Goal: Information Seeking & Learning: Learn about a topic

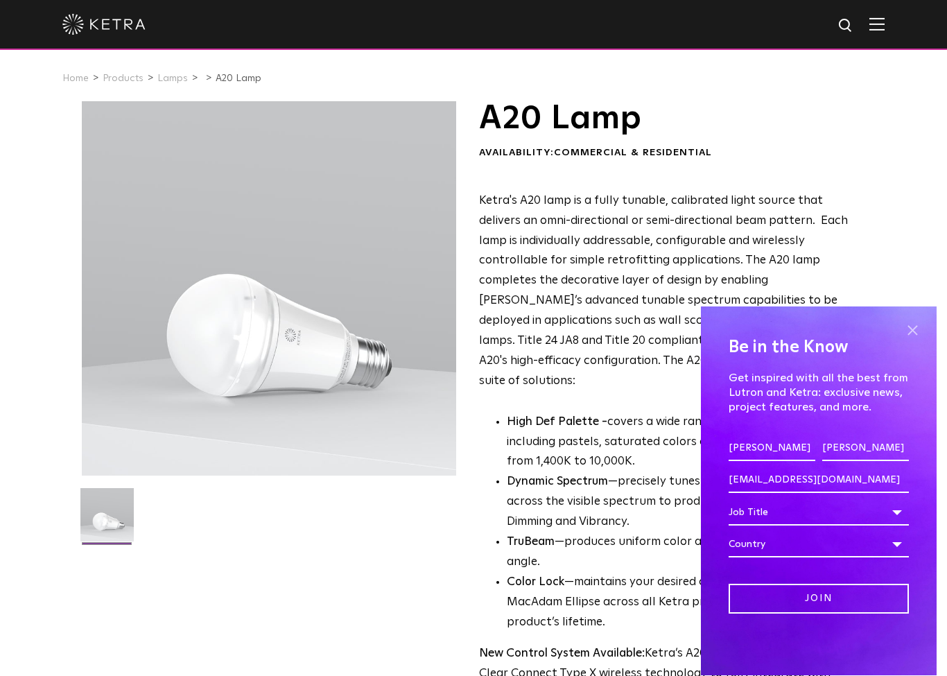
click at [915, 336] on span at bounding box center [912, 330] width 21 height 21
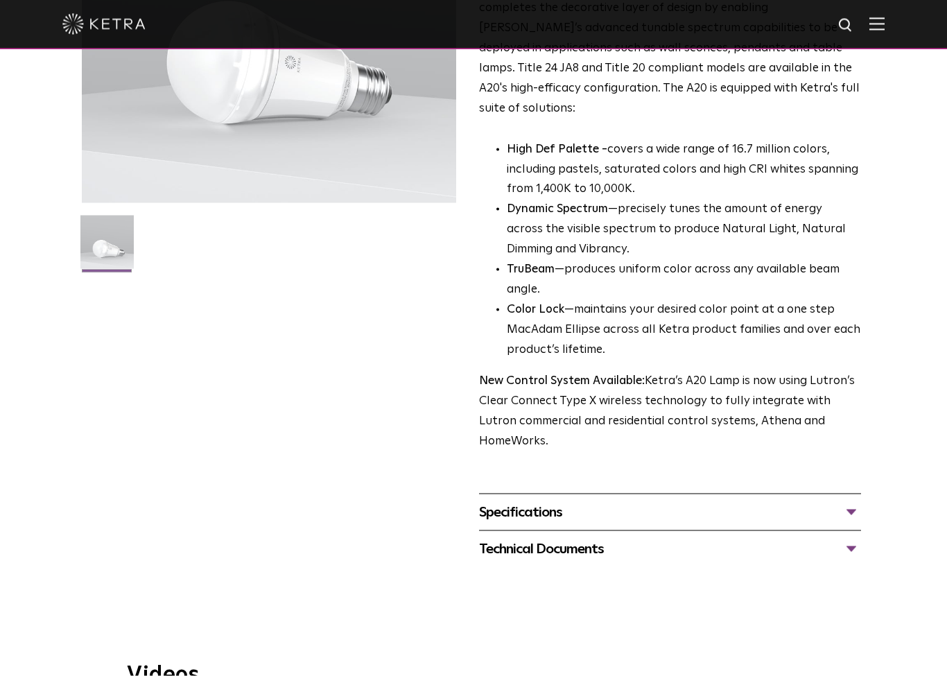
scroll to position [272, 0]
click at [494, 494] on div "Specifications LUMEN OUTPUTS 600, 800 HOUSING COLORS White, Black BASE TYPES E2…" at bounding box center [670, 512] width 382 height 37
click at [508, 502] on div "Specifications" at bounding box center [670, 513] width 382 height 22
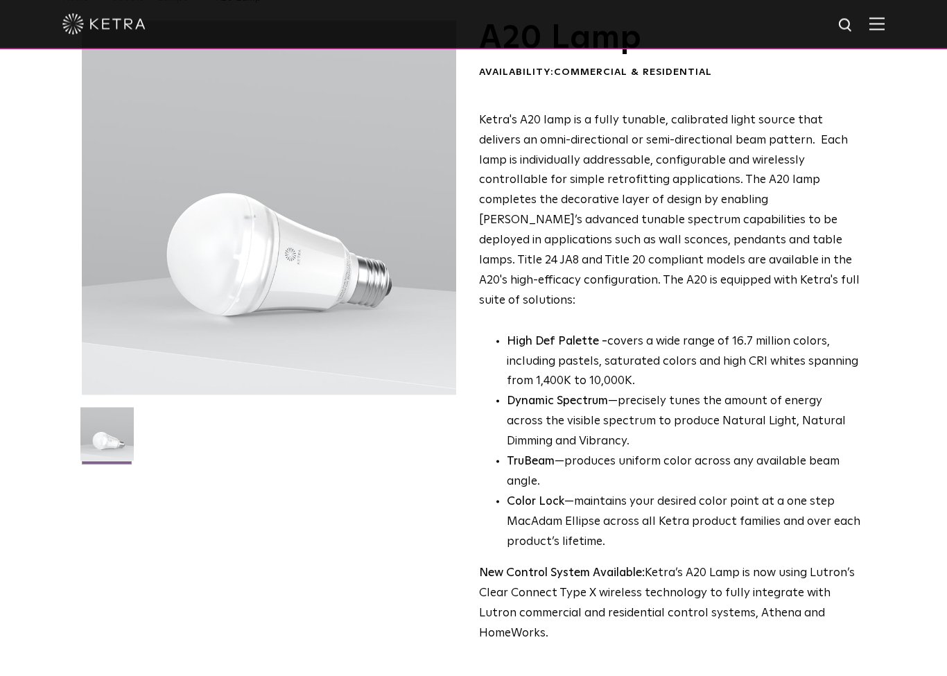
scroll to position [0, 0]
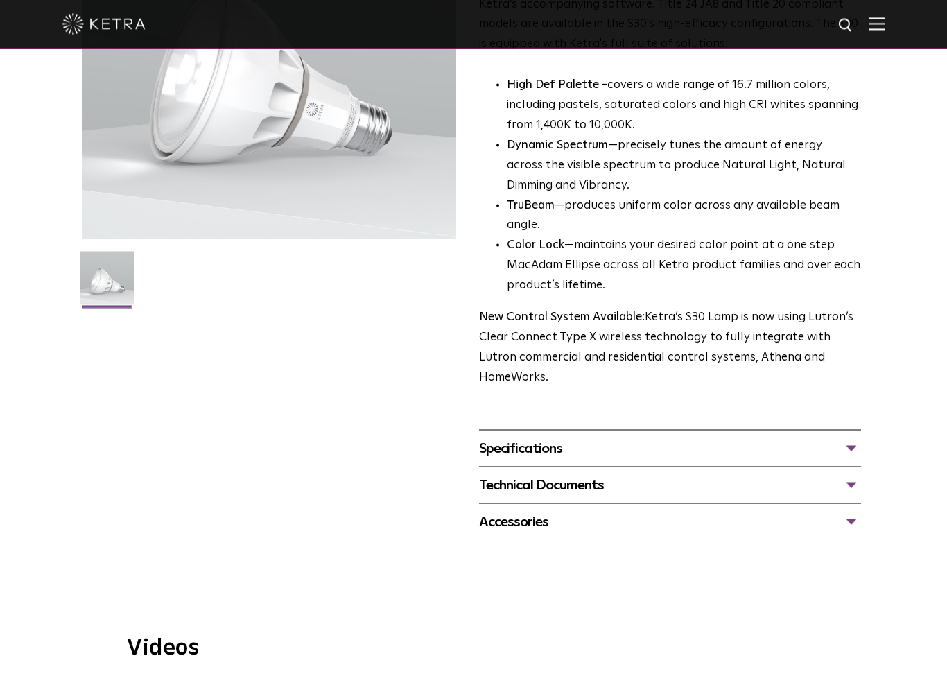
scroll to position [241, 0]
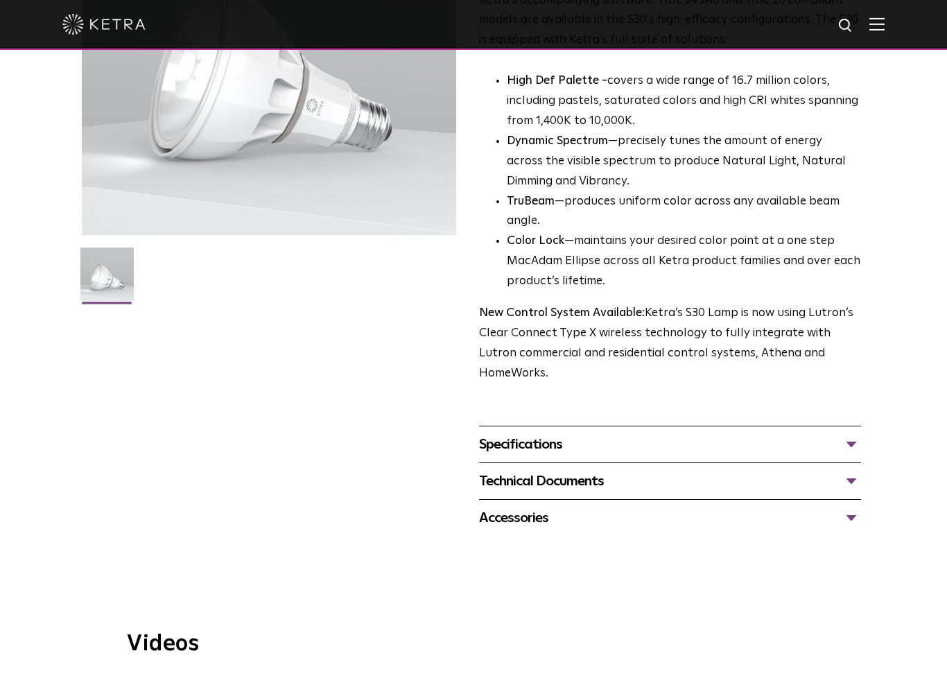
click at [527, 433] on div "Specifications" at bounding box center [670, 444] width 382 height 22
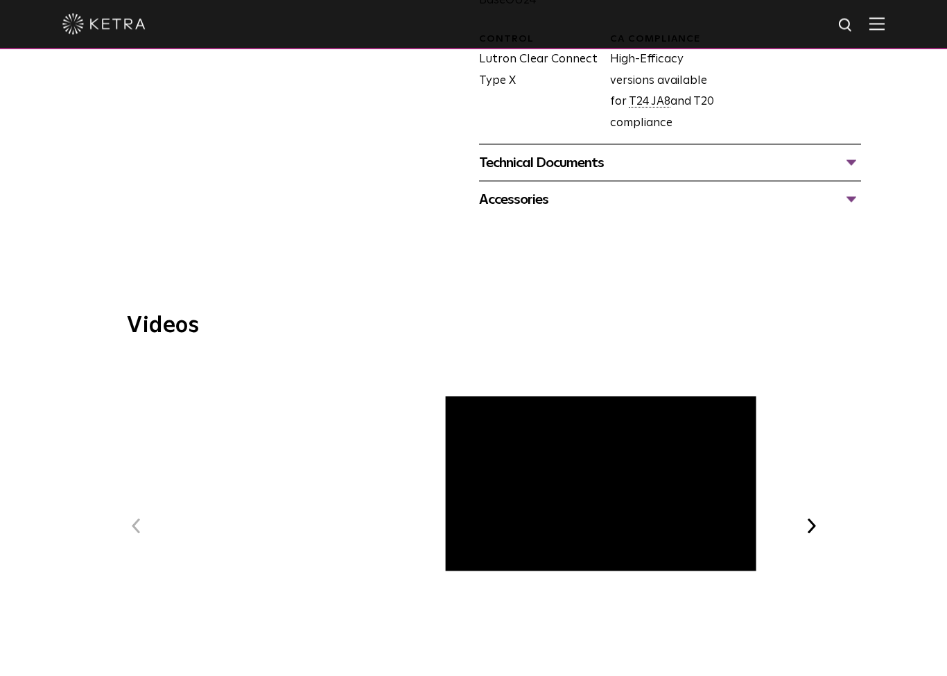
scroll to position [825, 0]
click at [477, 463] on span "Ketra Art + Light Experience" at bounding box center [473, 538] width 467 height 361
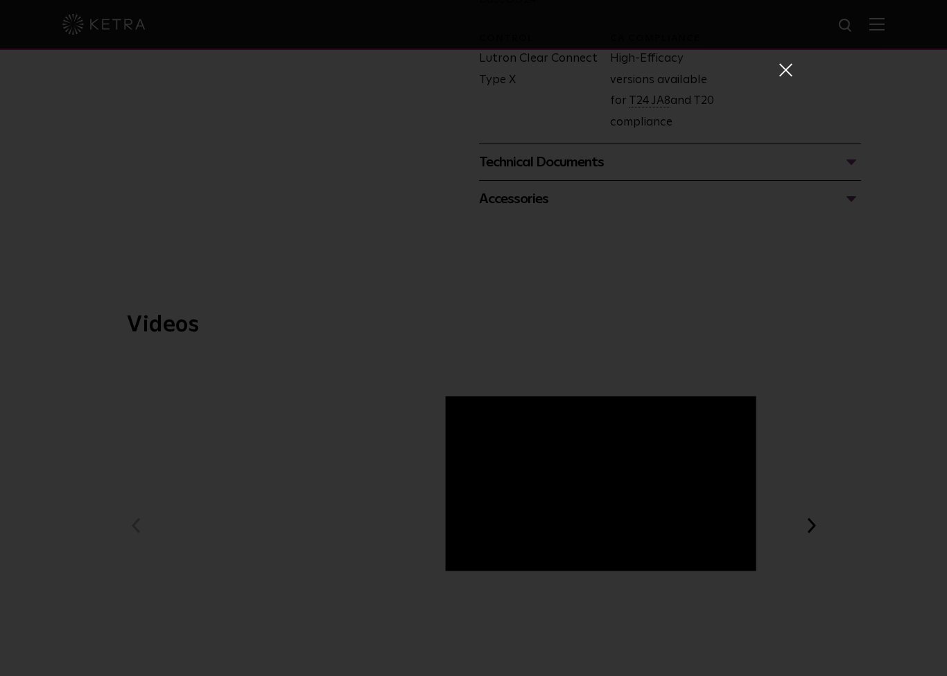
click at [67, 204] on div "Ketra Art + Light Experience" at bounding box center [473, 338] width 947 height 676
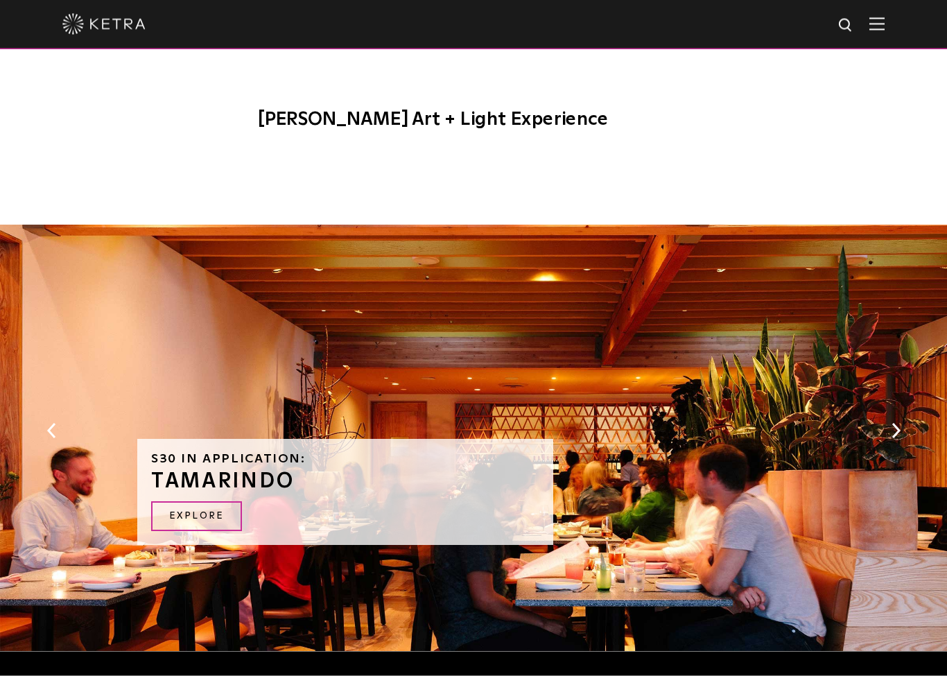
scroll to position [1399, 0]
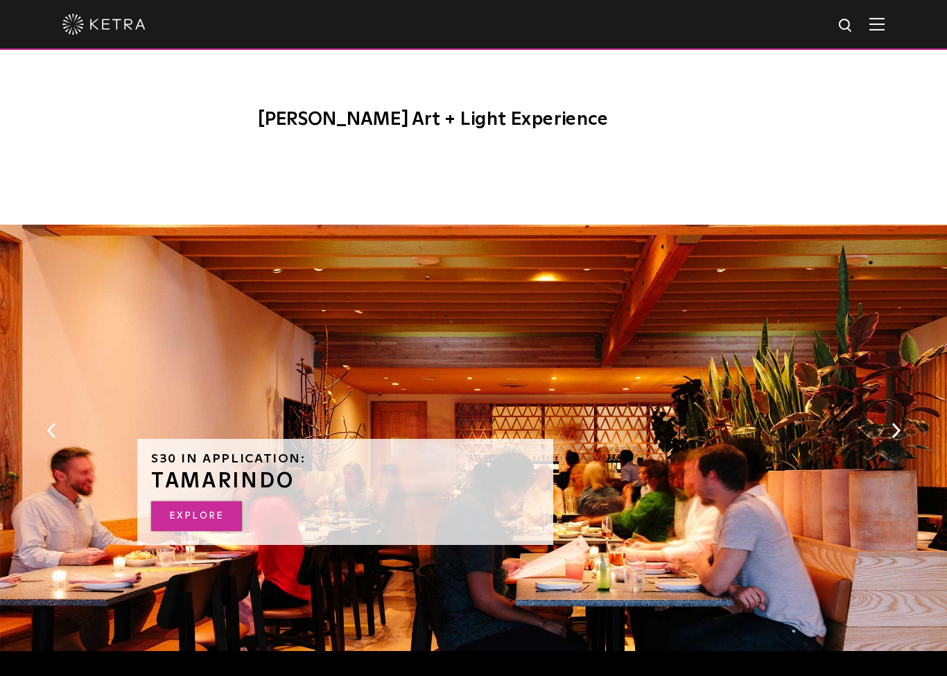
click at [175, 501] on link "EXPLORE" at bounding box center [196, 516] width 91 height 30
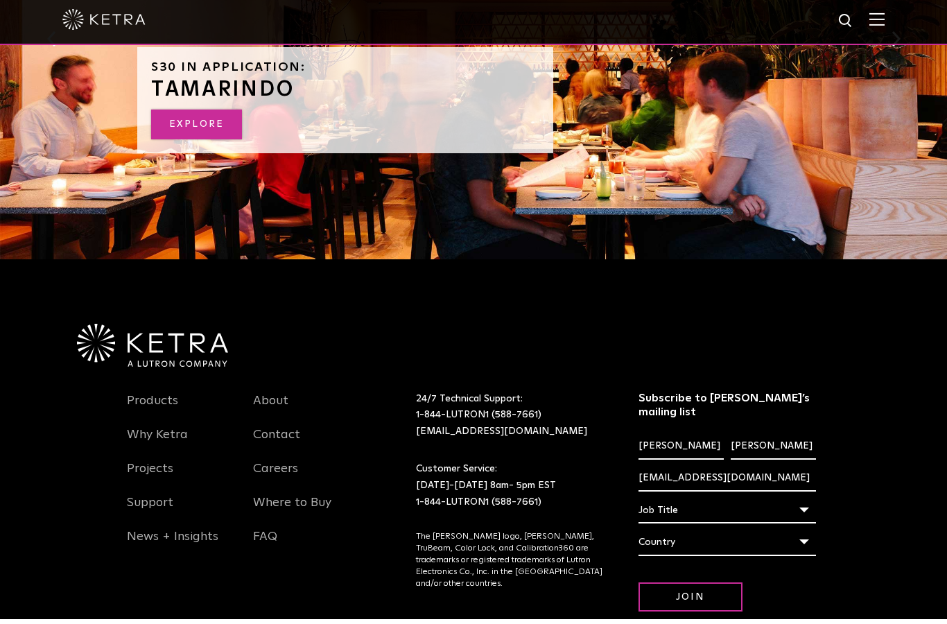
scroll to position [1841, 0]
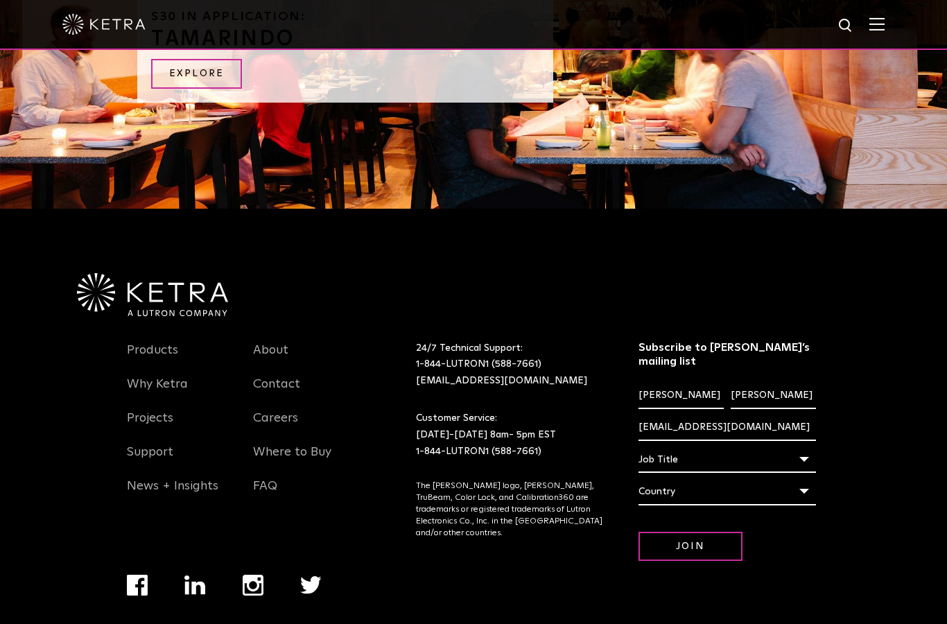
click at [250, 575] on img "Navigation Menu" at bounding box center [253, 585] width 21 height 21
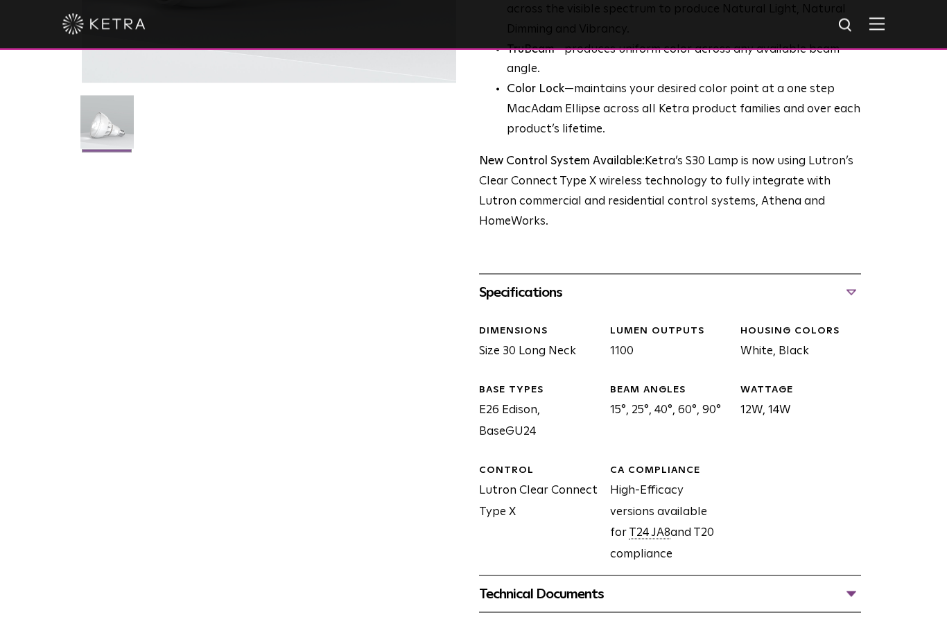
scroll to position [0, 0]
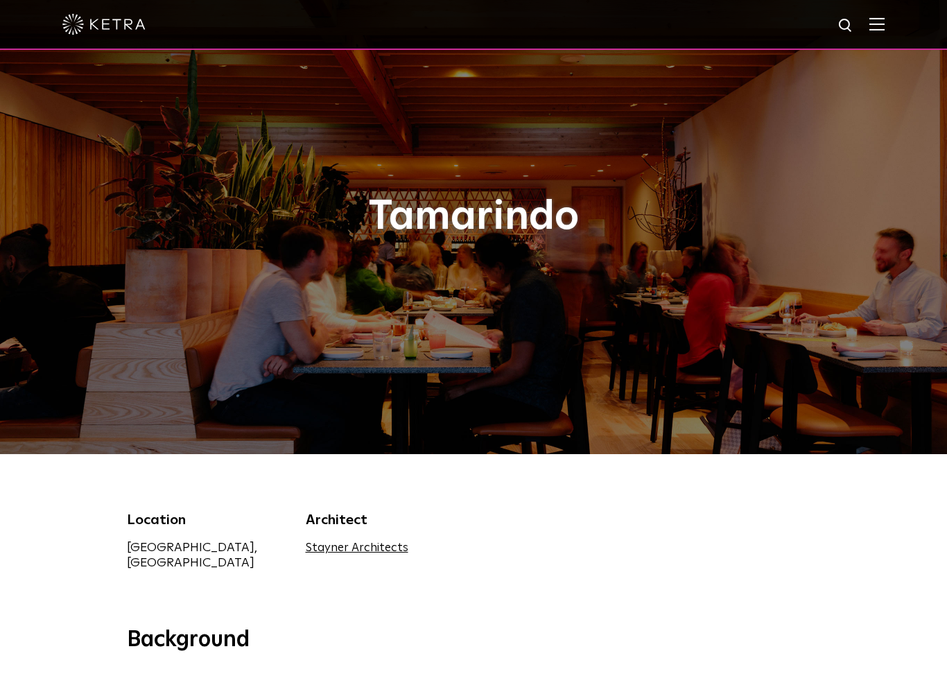
select select "Homeowner"
select select "Planning"
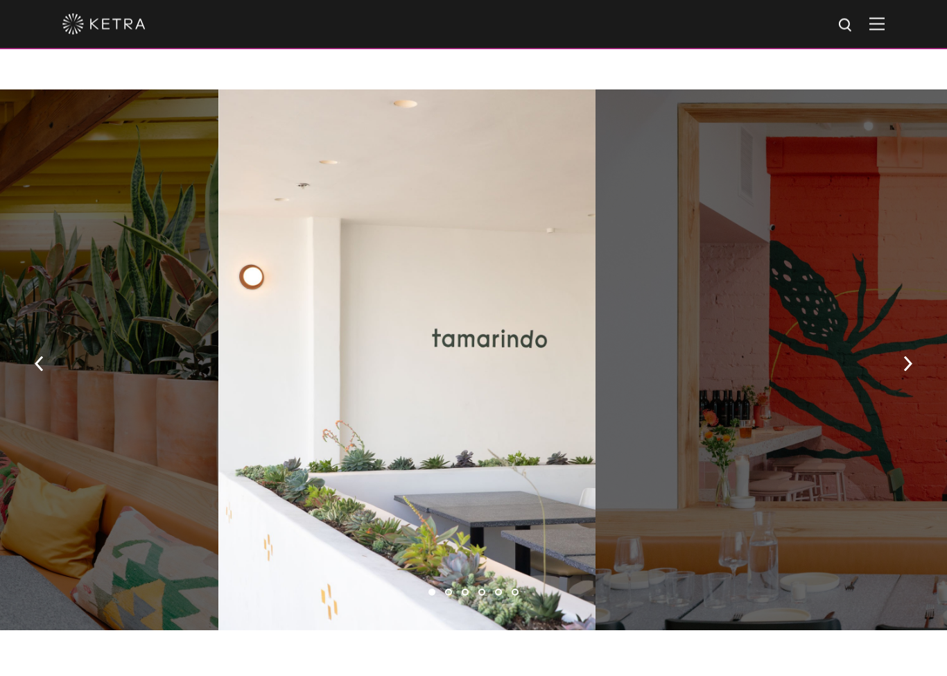
scroll to position [1000, 0]
click at [394, 453] on div at bounding box center [406, 359] width 377 height 541
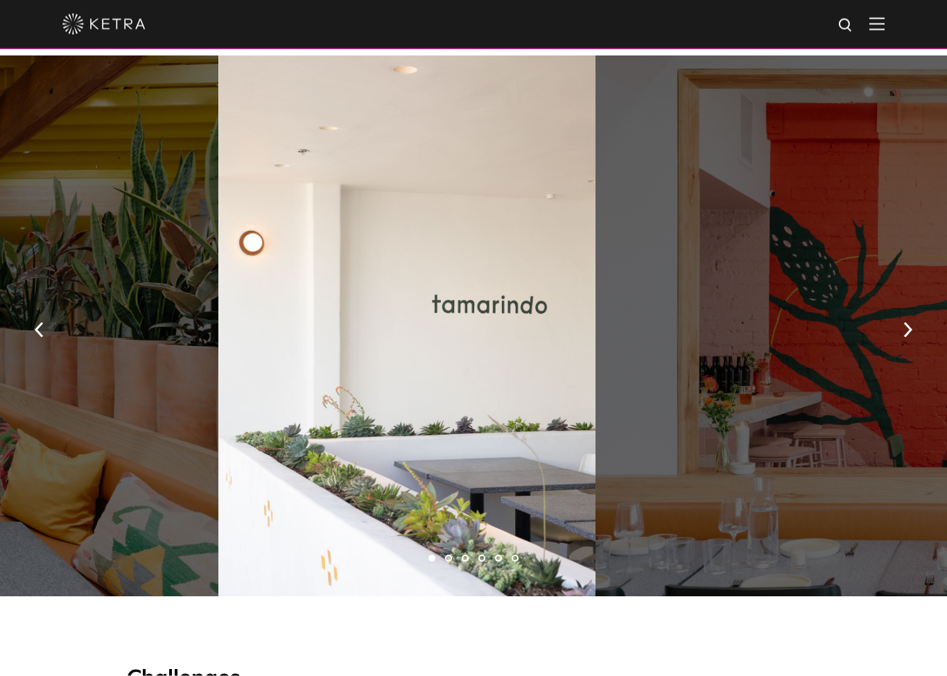
scroll to position [985, 0]
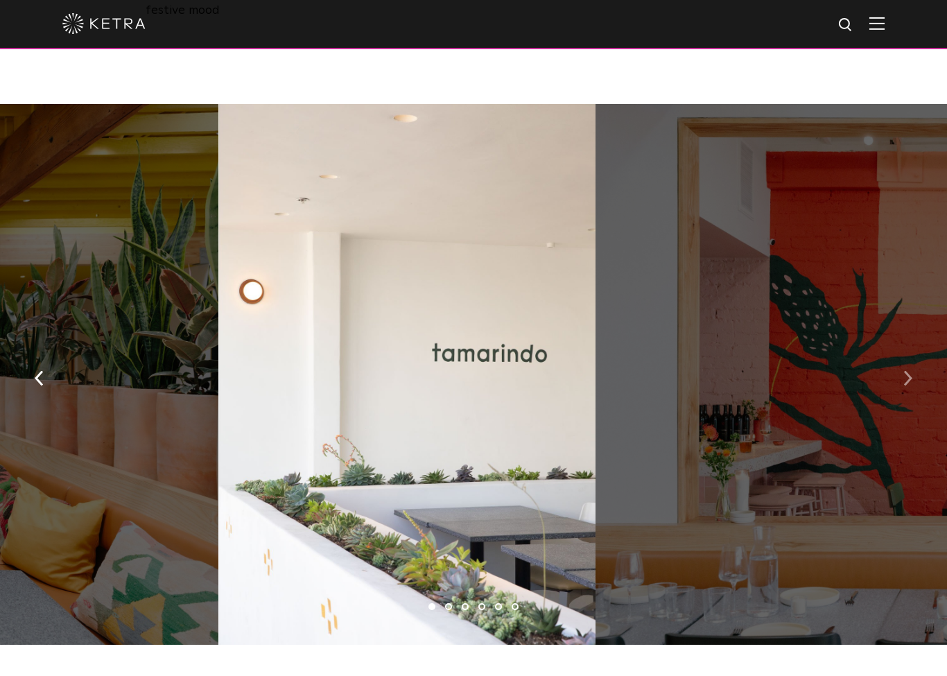
click at [902, 354] on button "button" at bounding box center [908, 378] width 30 height 48
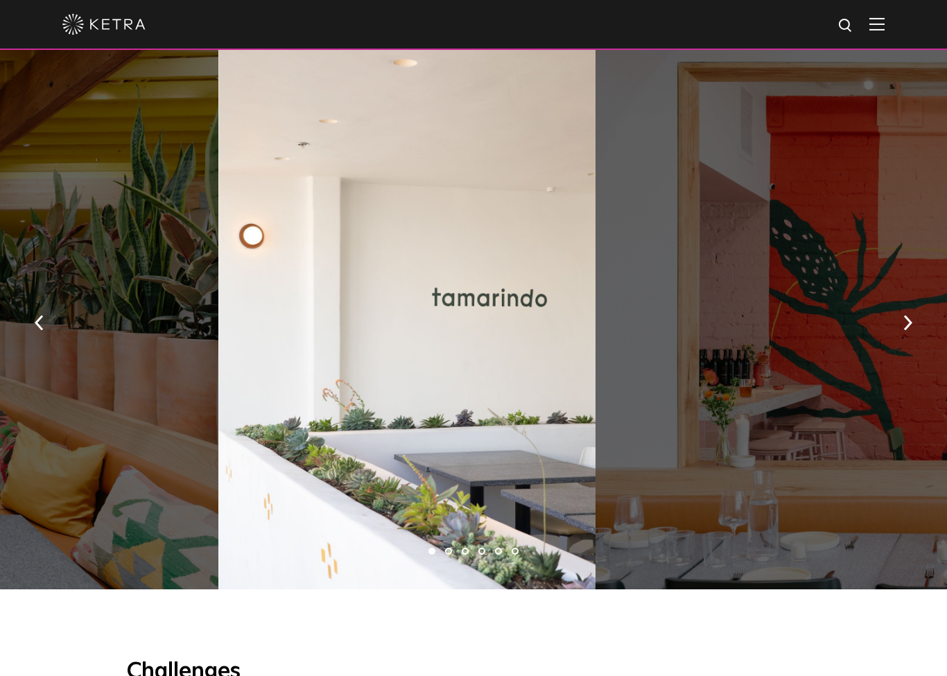
scroll to position [1038, 0]
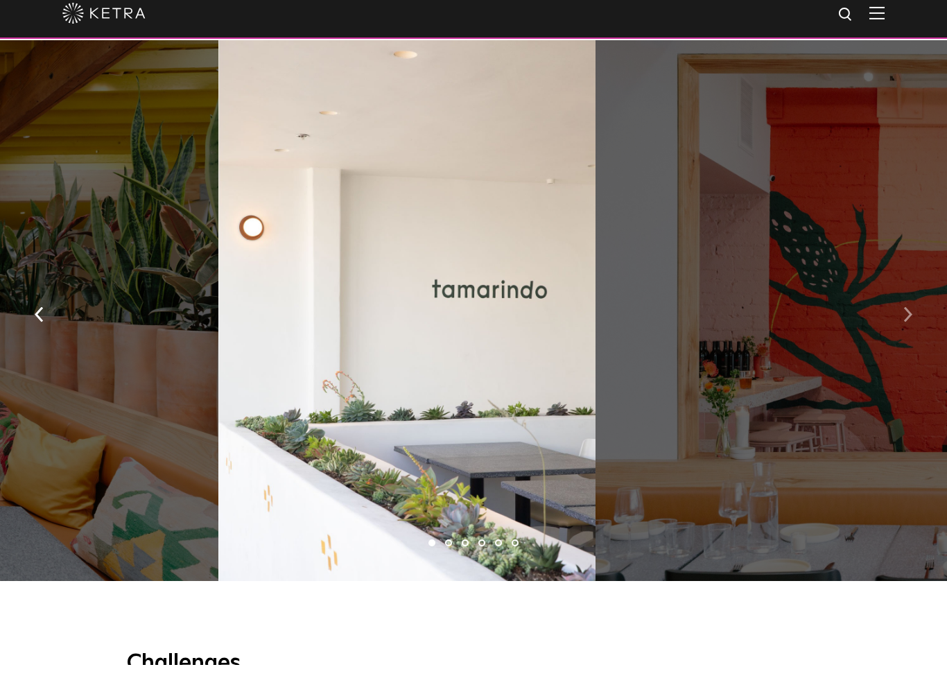
click at [911, 301] on button "button" at bounding box center [908, 325] width 30 height 48
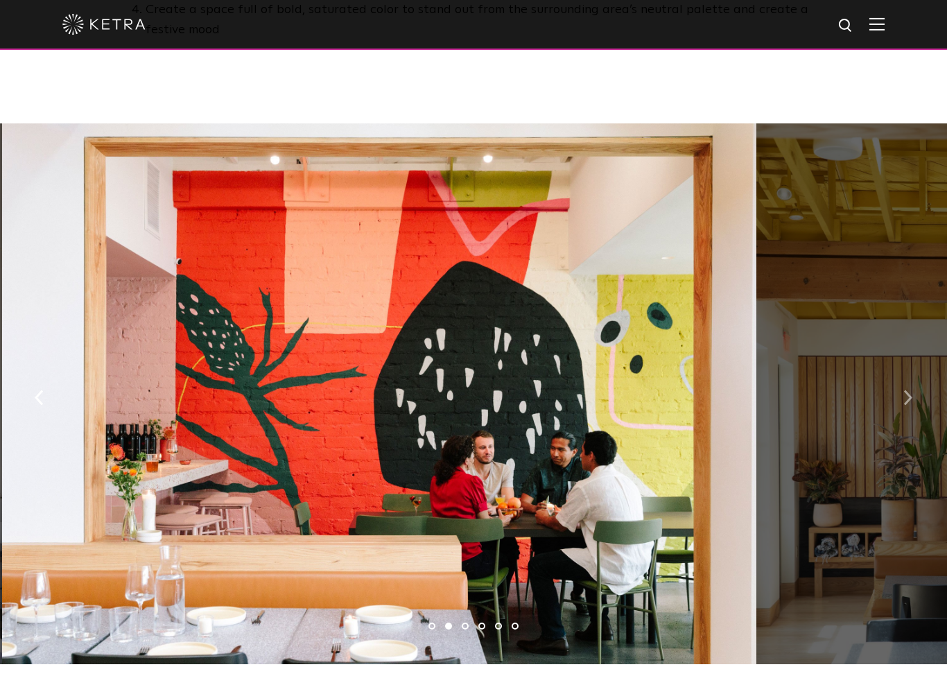
scroll to position [965, 0]
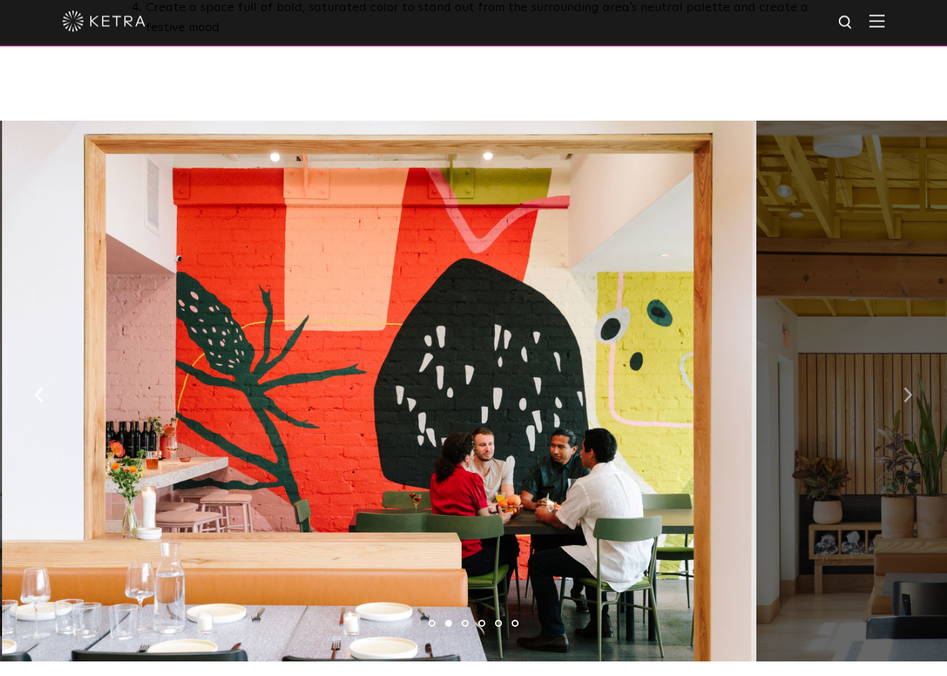
click at [902, 374] on button "button" at bounding box center [908, 398] width 30 height 48
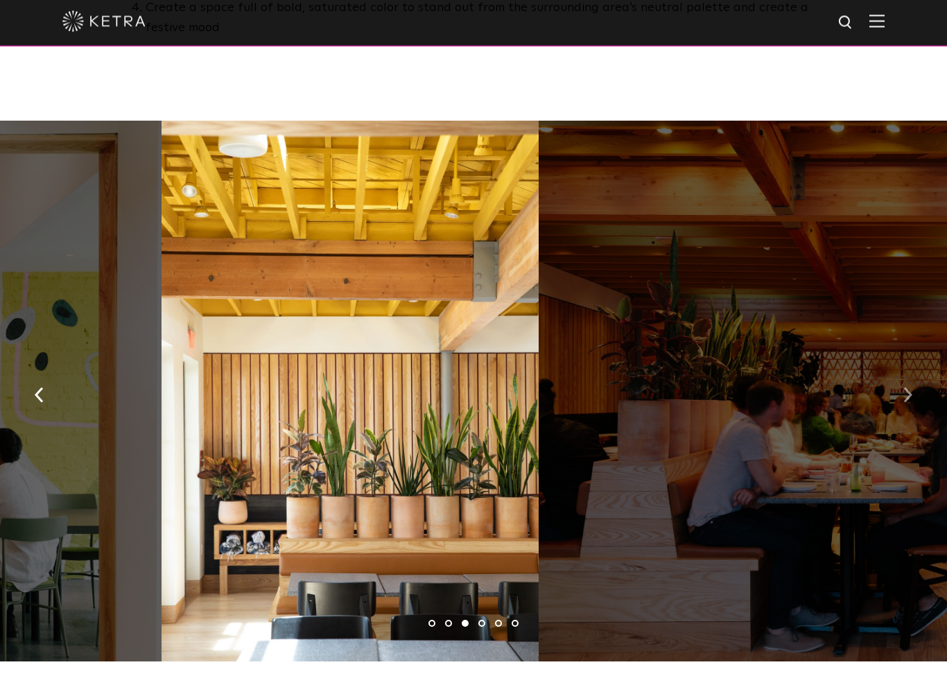
click at [906, 391] on img "button" at bounding box center [908, 398] width 9 height 15
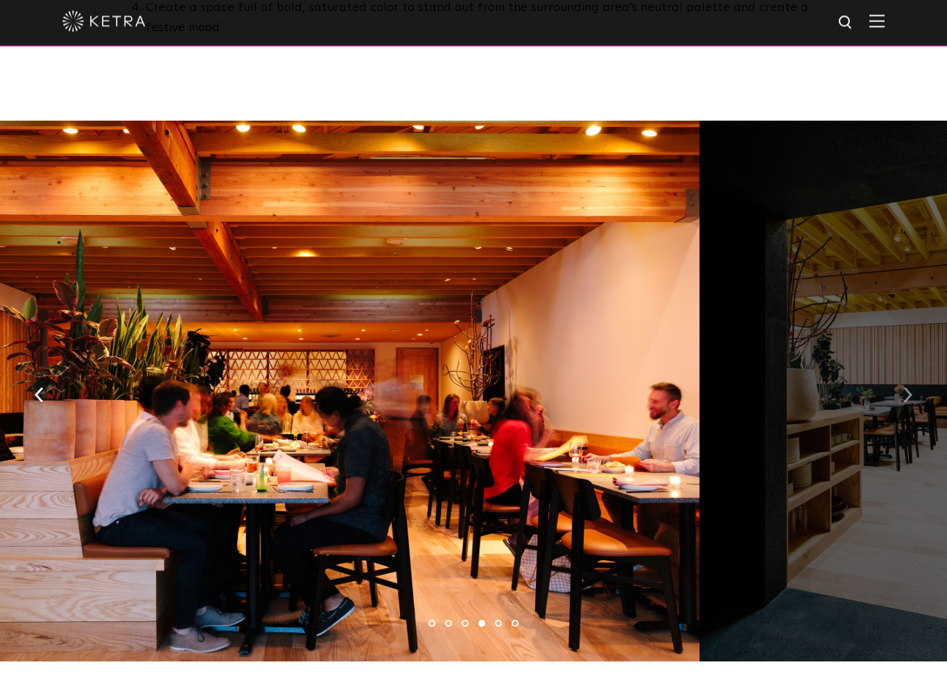
click at [897, 374] on button "button" at bounding box center [908, 398] width 30 height 48
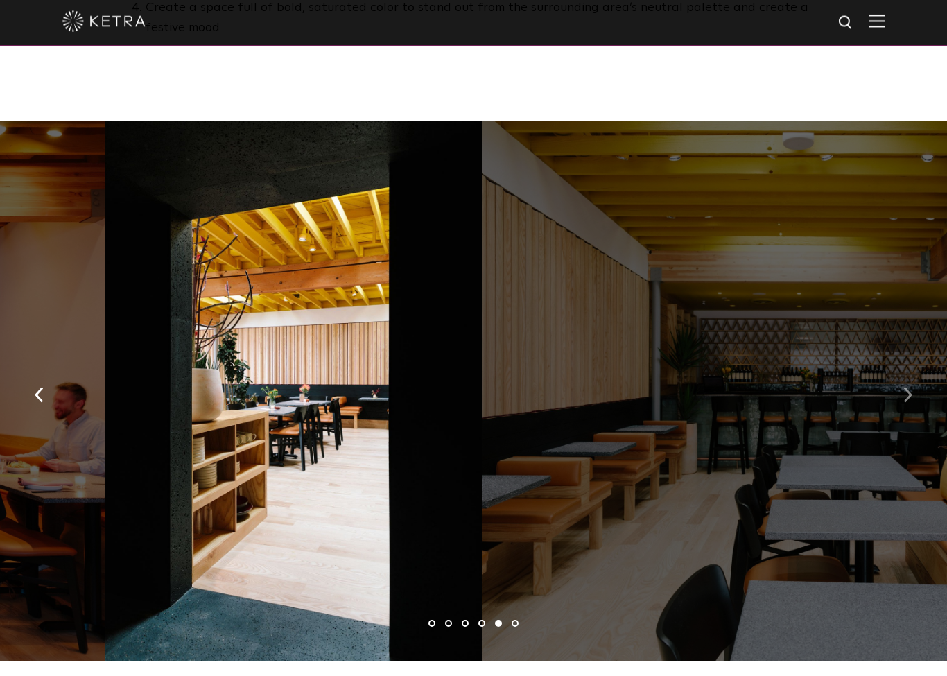
click at [920, 374] on button "button" at bounding box center [908, 398] width 30 height 48
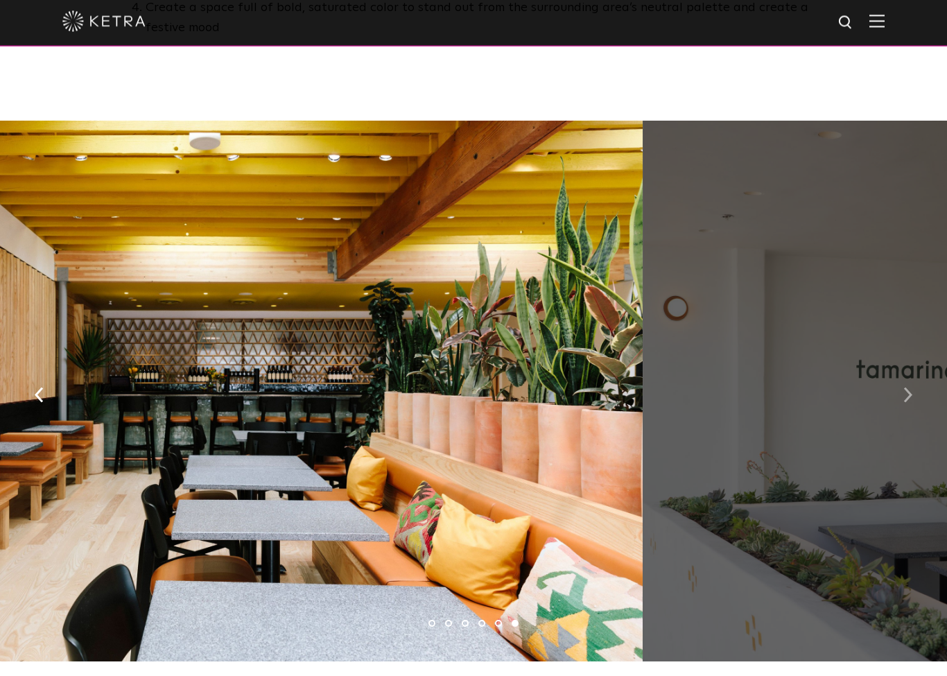
click at [909, 374] on button "button" at bounding box center [908, 398] width 30 height 48
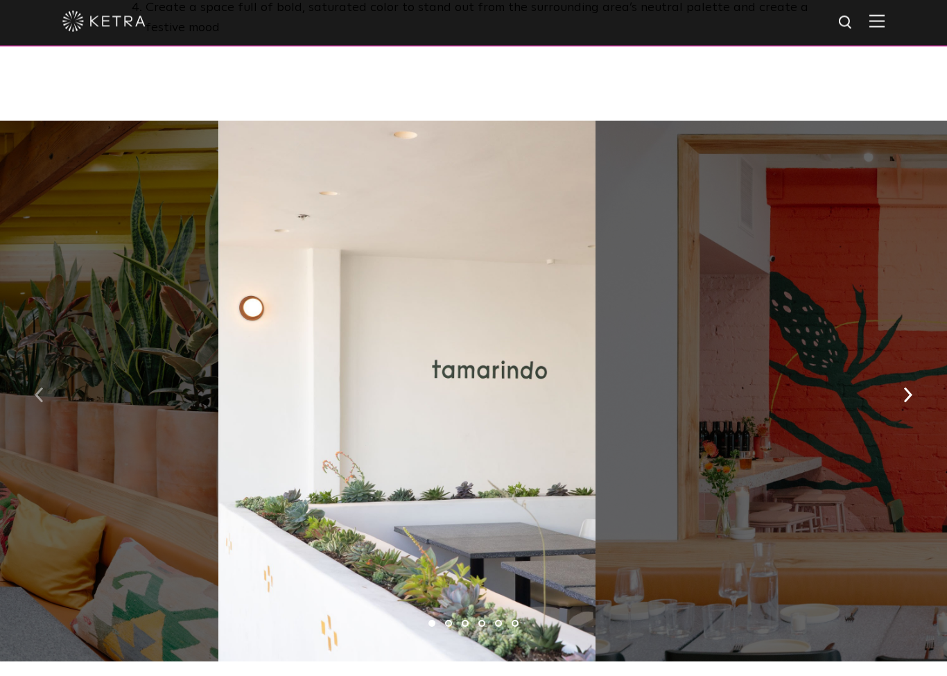
click at [36, 374] on button "button" at bounding box center [39, 398] width 30 height 48
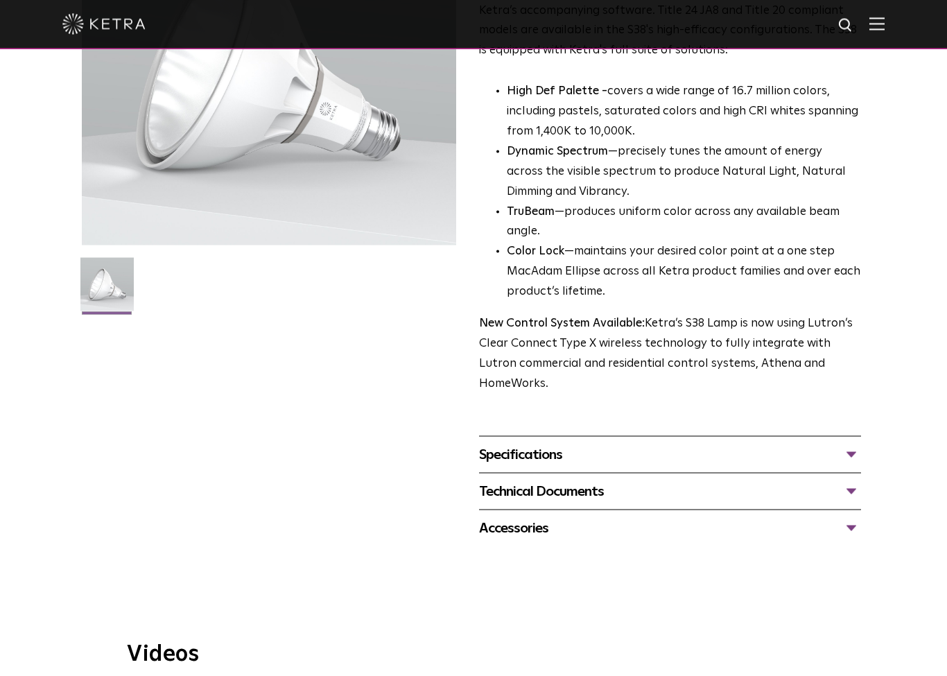
click at [859, 444] on div "Specifications" at bounding box center [670, 455] width 382 height 22
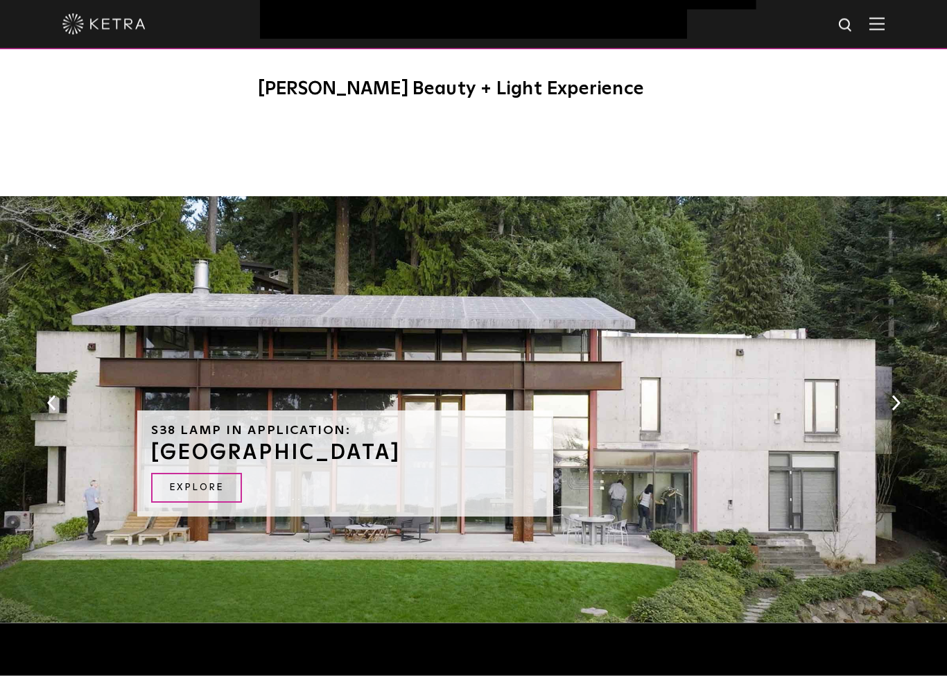
scroll to position [1409, 0]
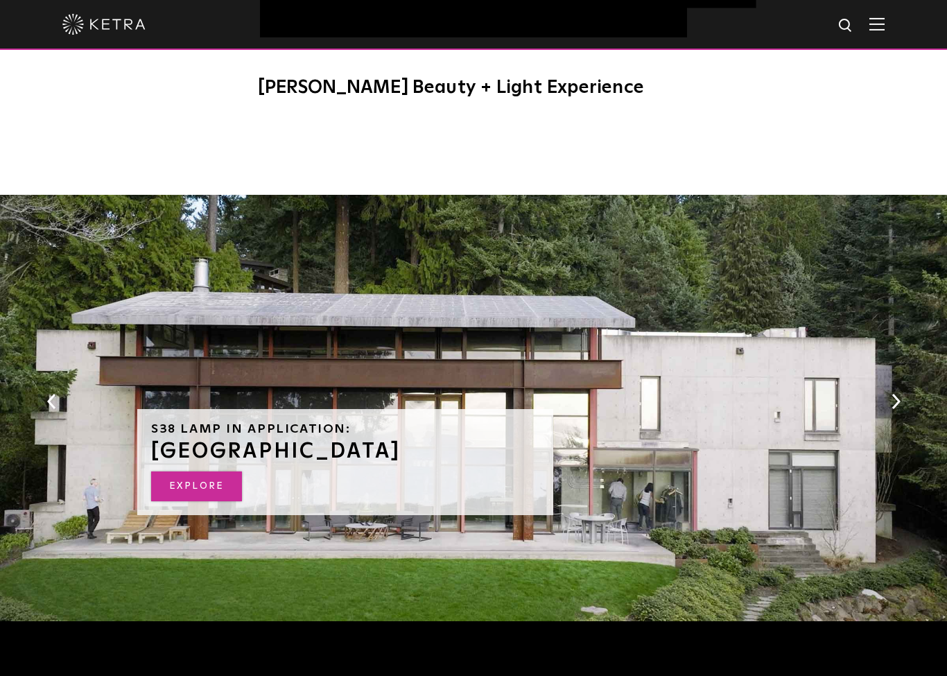
click at [187, 472] on link "EXPLORE" at bounding box center [196, 487] width 91 height 30
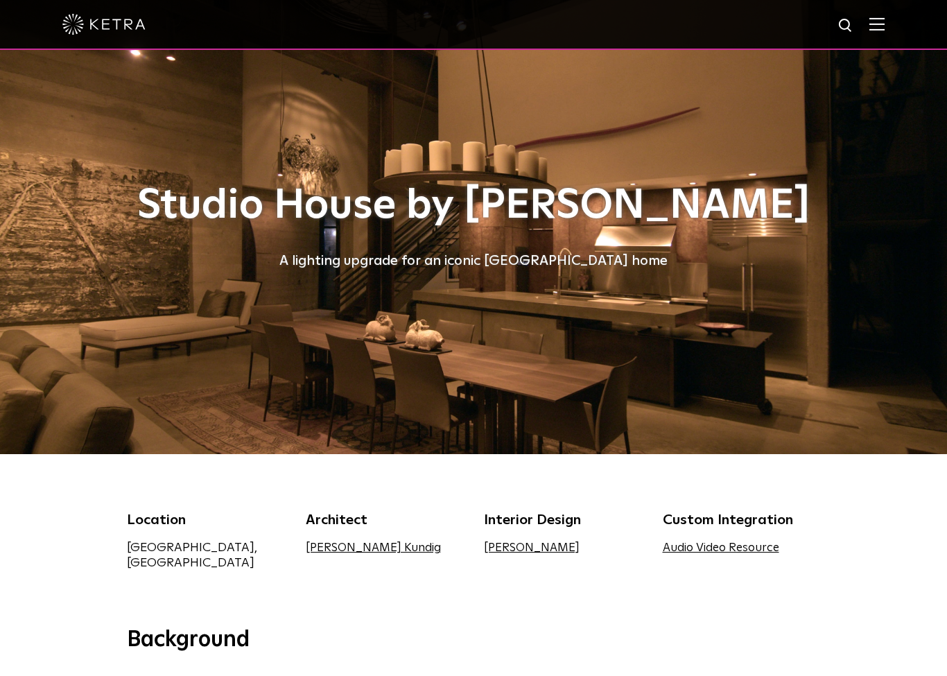
select select "Homeowner"
select select "Planning"
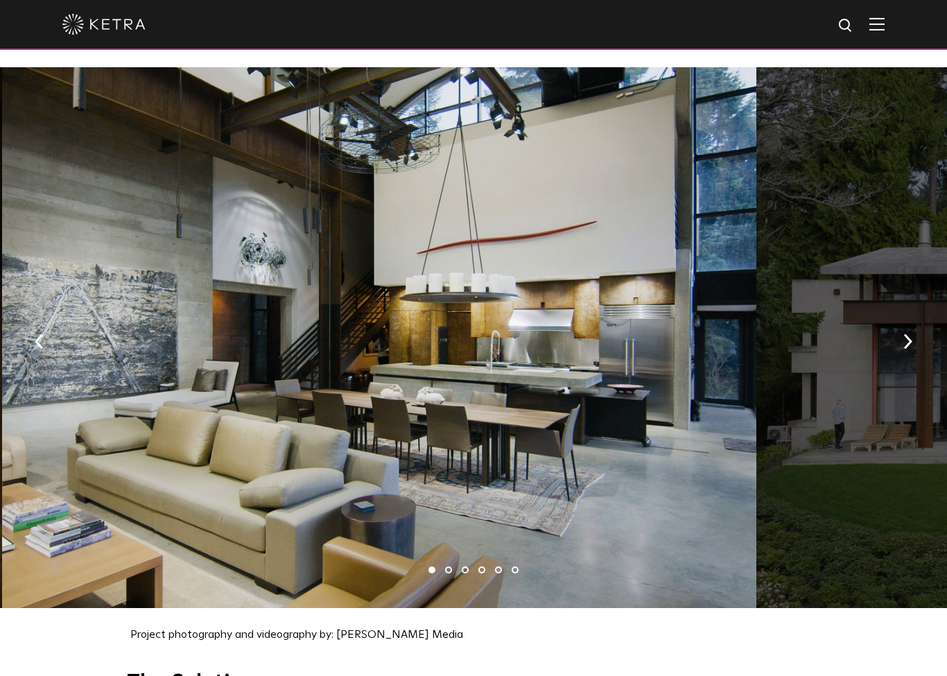
scroll to position [1415, 0]
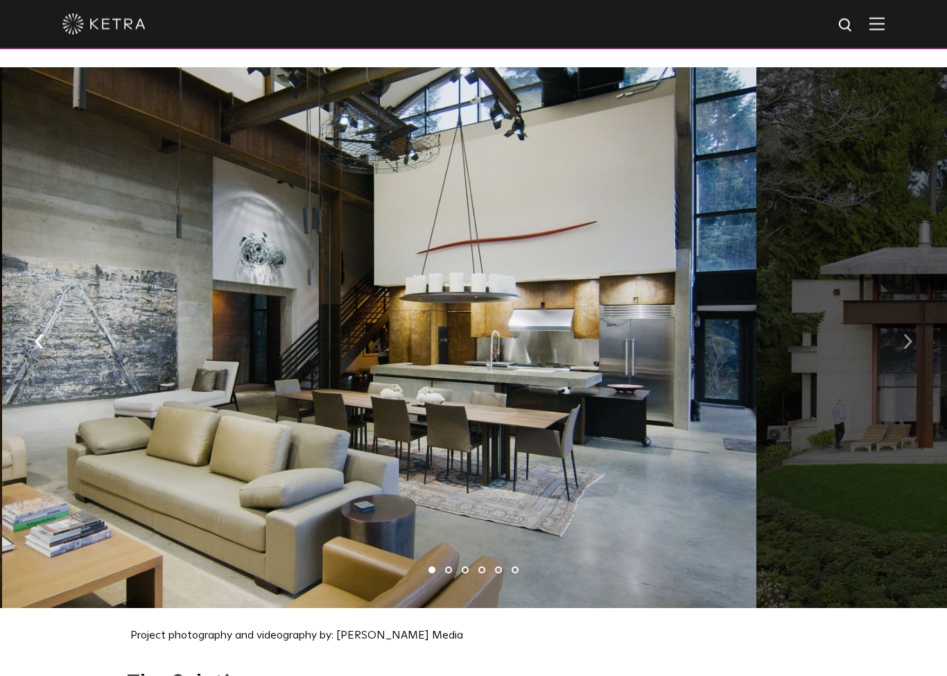
click at [909, 341] on img "button" at bounding box center [908, 342] width 9 height 15
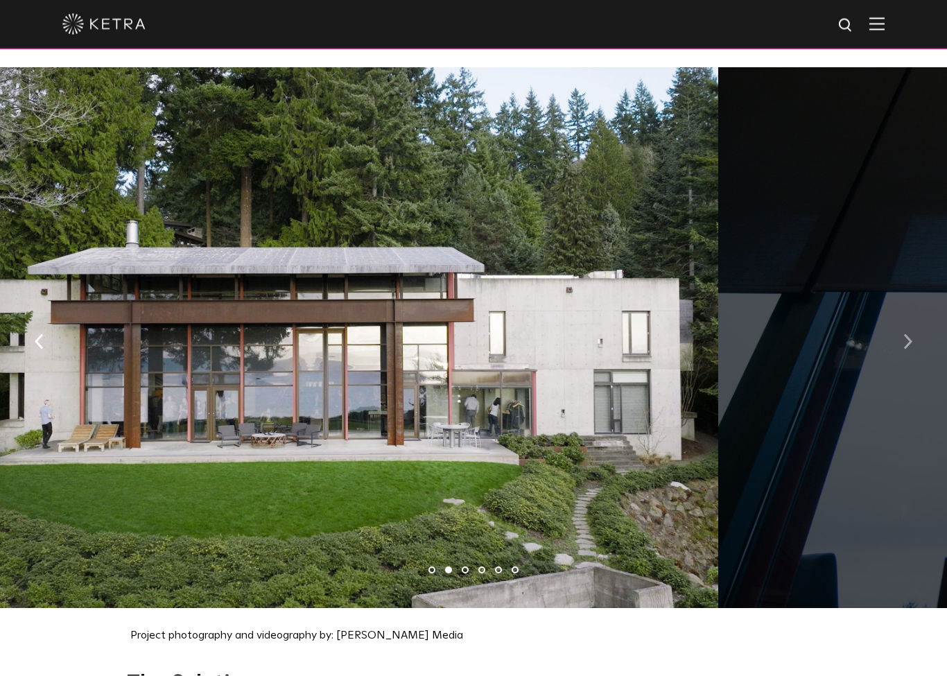
click at [903, 327] on button "button" at bounding box center [908, 342] width 30 height 48
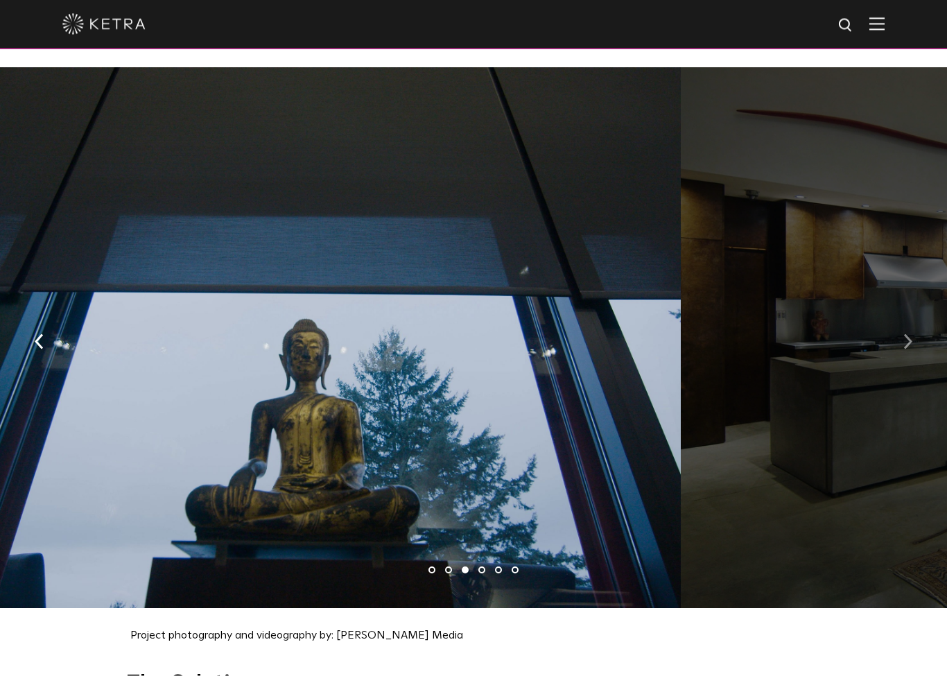
click at [915, 326] on button "button" at bounding box center [908, 342] width 30 height 48
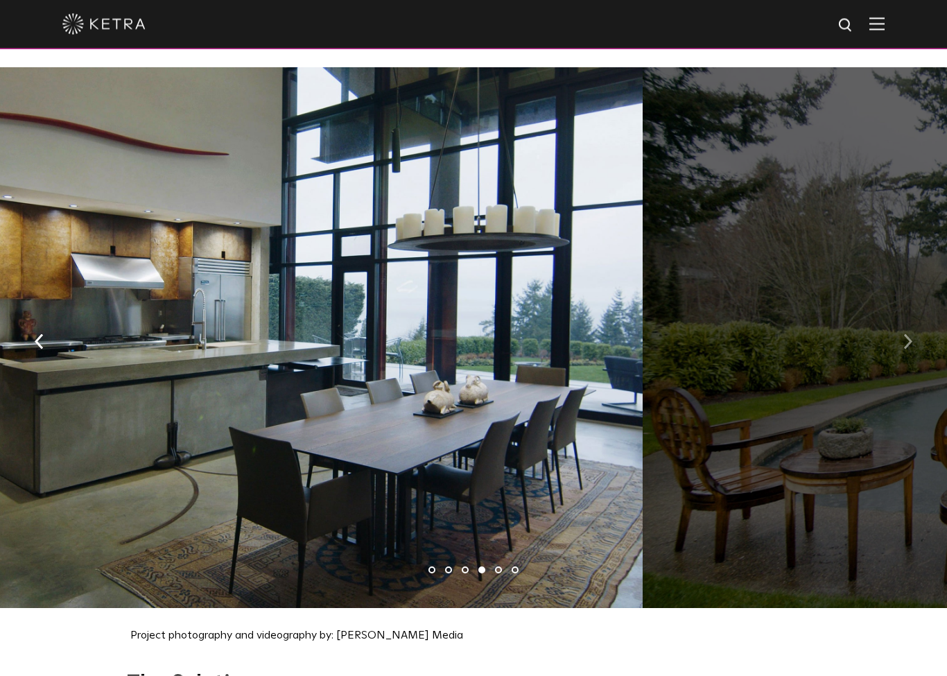
click at [906, 348] on button "button" at bounding box center [908, 342] width 30 height 48
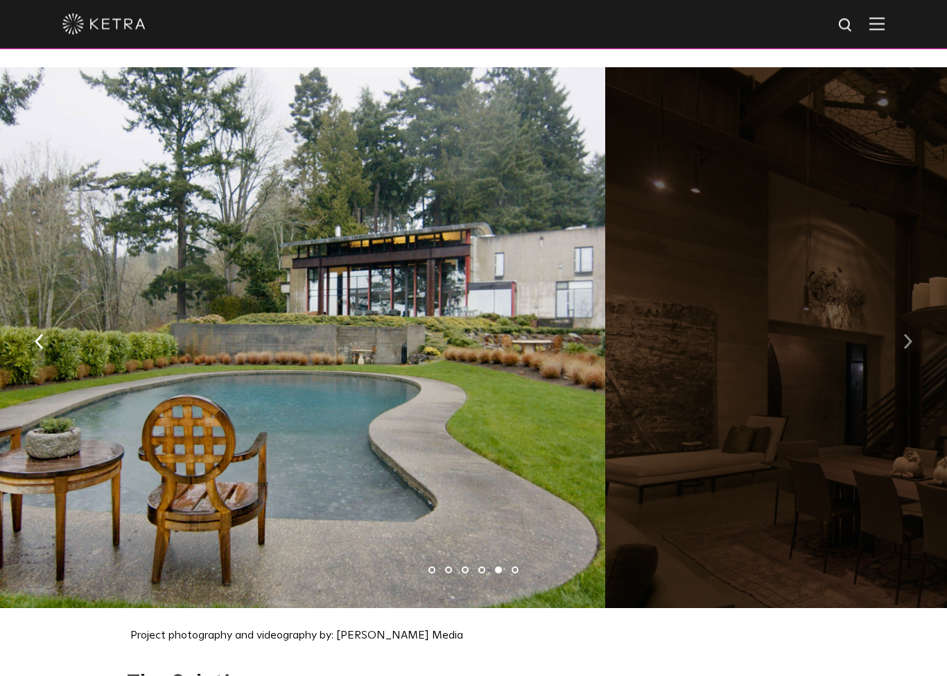
click at [907, 350] on button "button" at bounding box center [908, 342] width 30 height 48
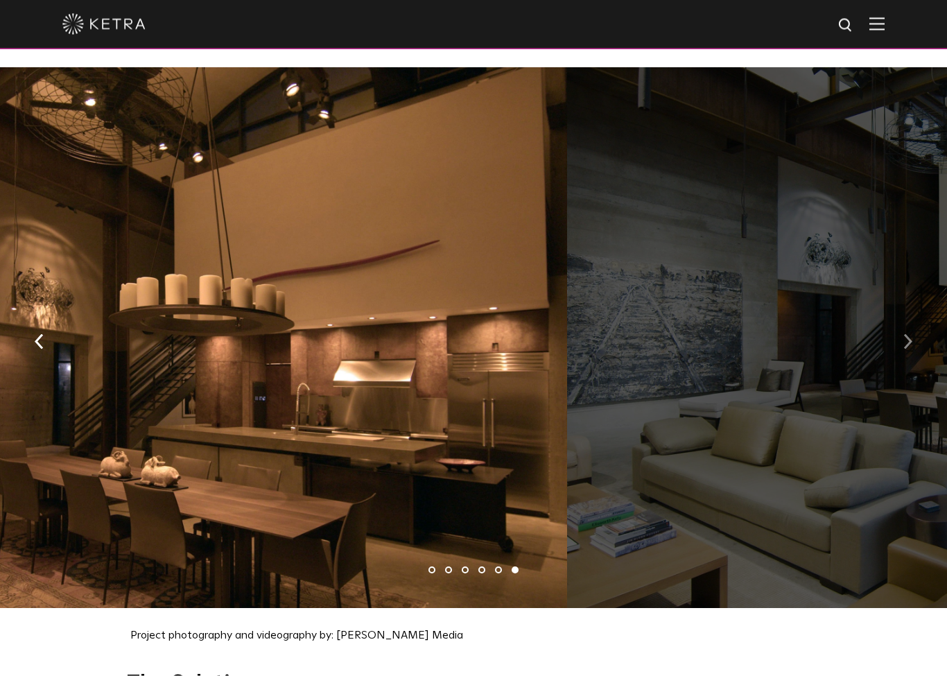
click at [900, 353] on button "button" at bounding box center [908, 342] width 30 height 48
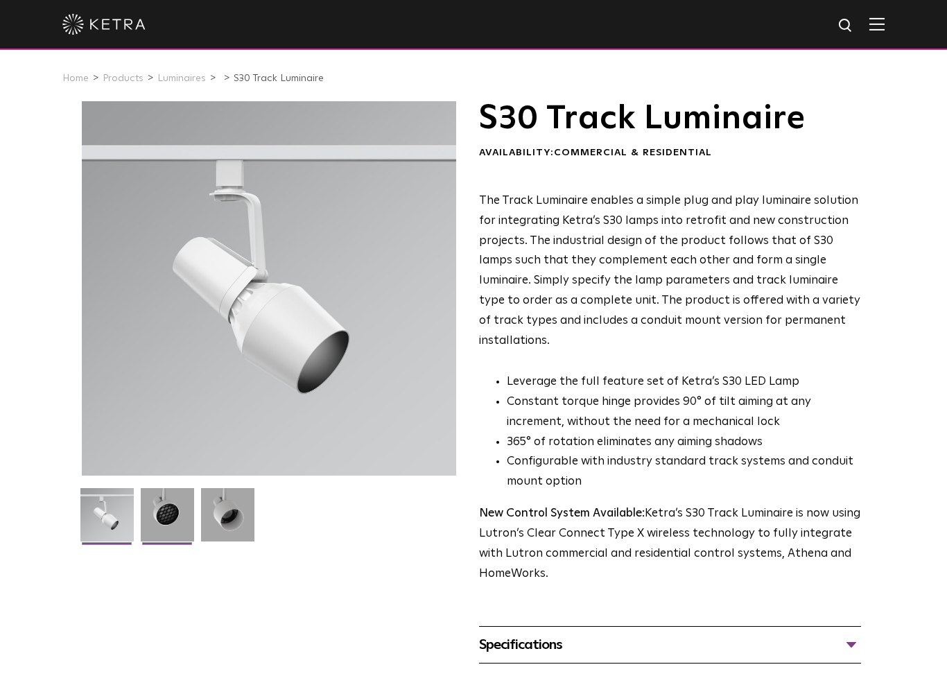
click at [157, 520] on img at bounding box center [167, 520] width 53 height 64
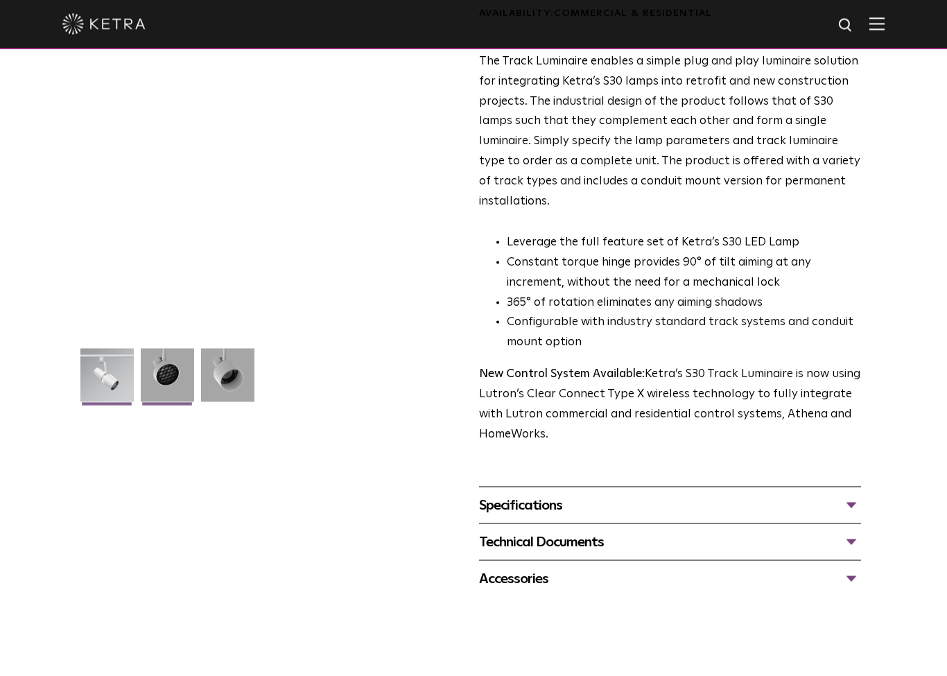
scroll to position [140, 0]
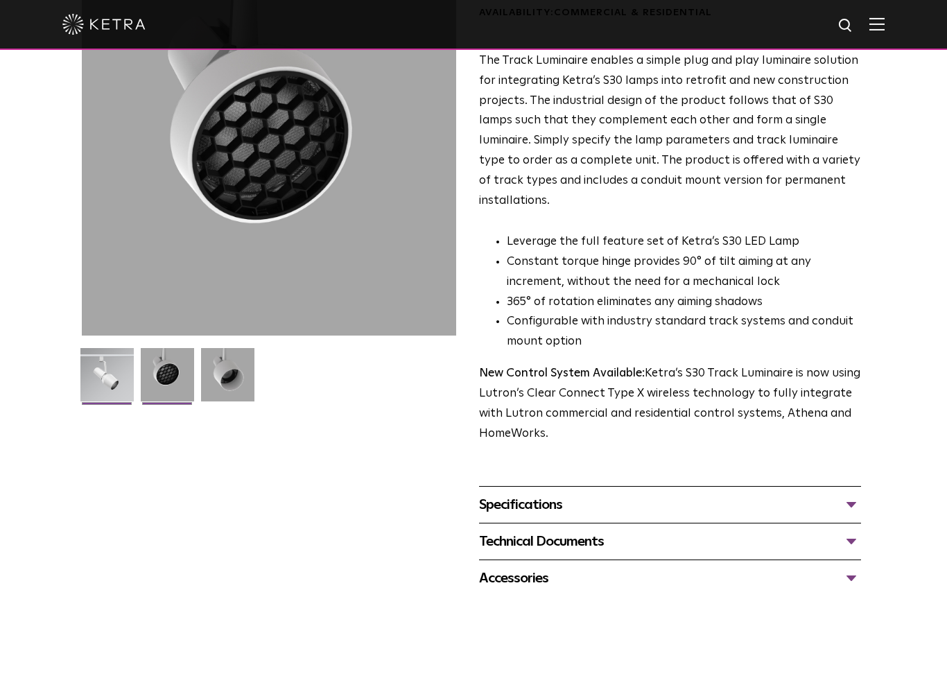
click at [101, 376] on img at bounding box center [106, 380] width 53 height 64
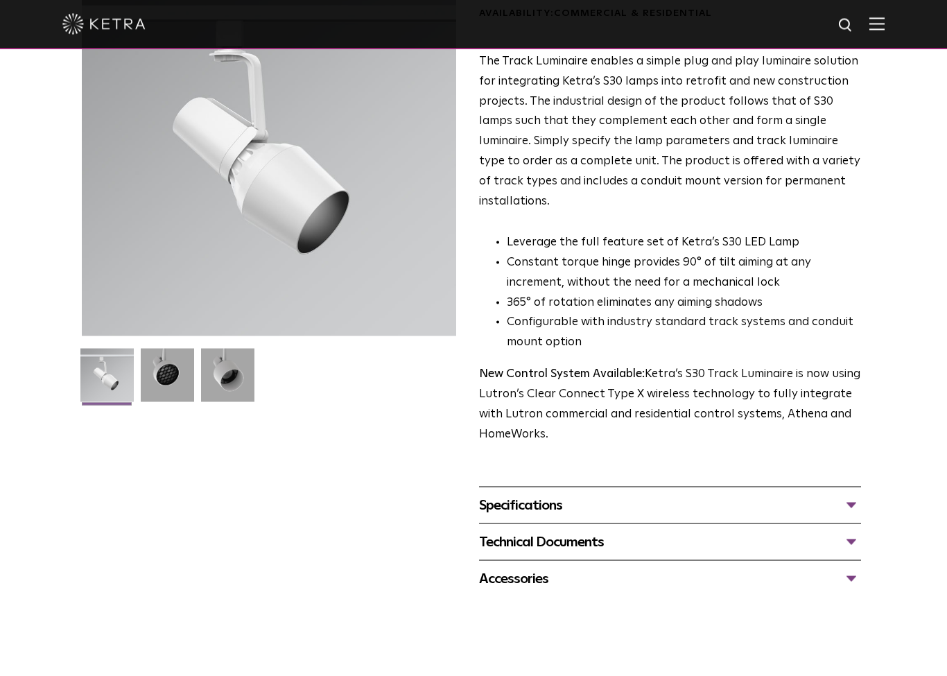
scroll to position [0, 0]
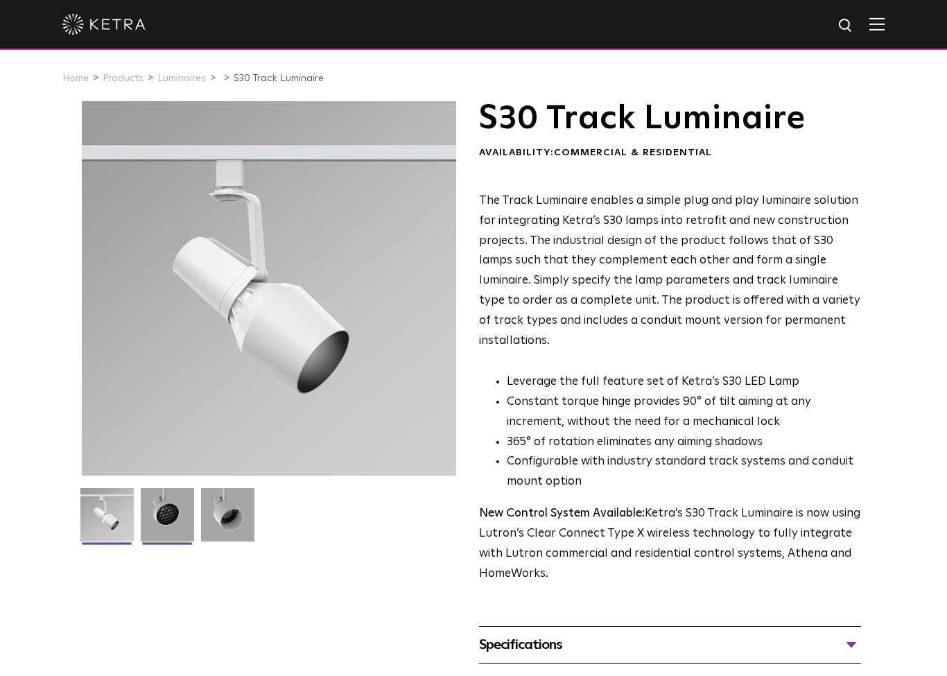
click at [169, 524] on img at bounding box center [167, 520] width 53 height 64
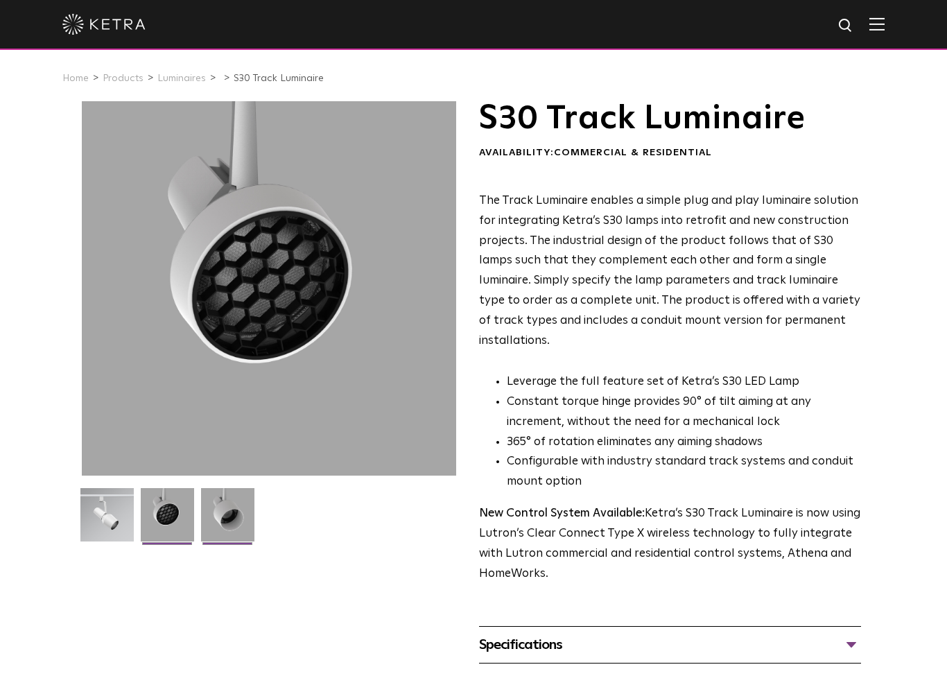
click at [232, 513] on img at bounding box center [227, 520] width 53 height 64
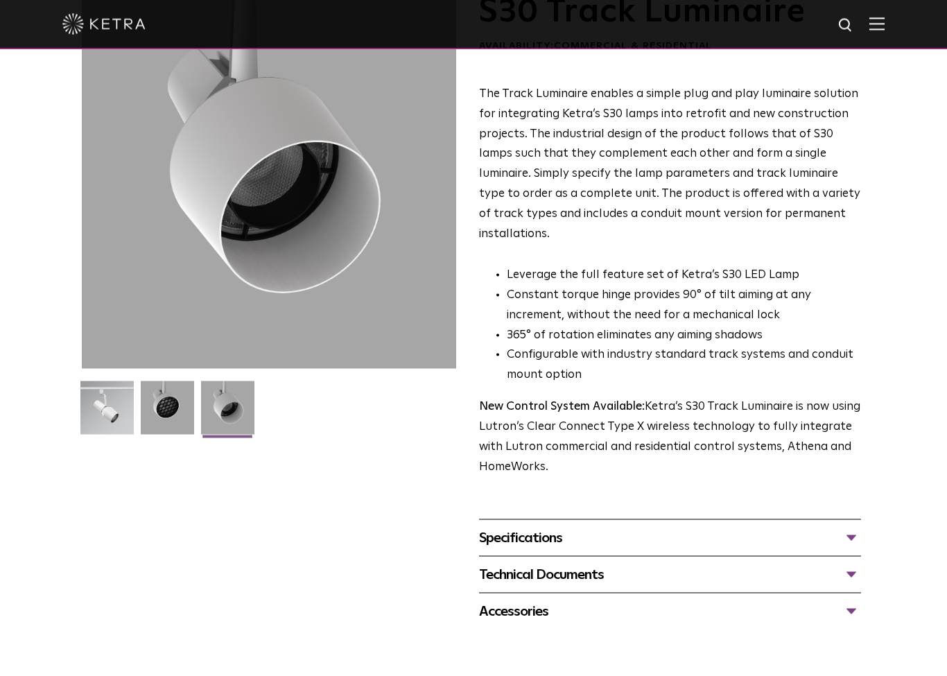
scroll to position [107, 0]
click at [854, 526] on div "Specifications" at bounding box center [670, 537] width 382 height 22
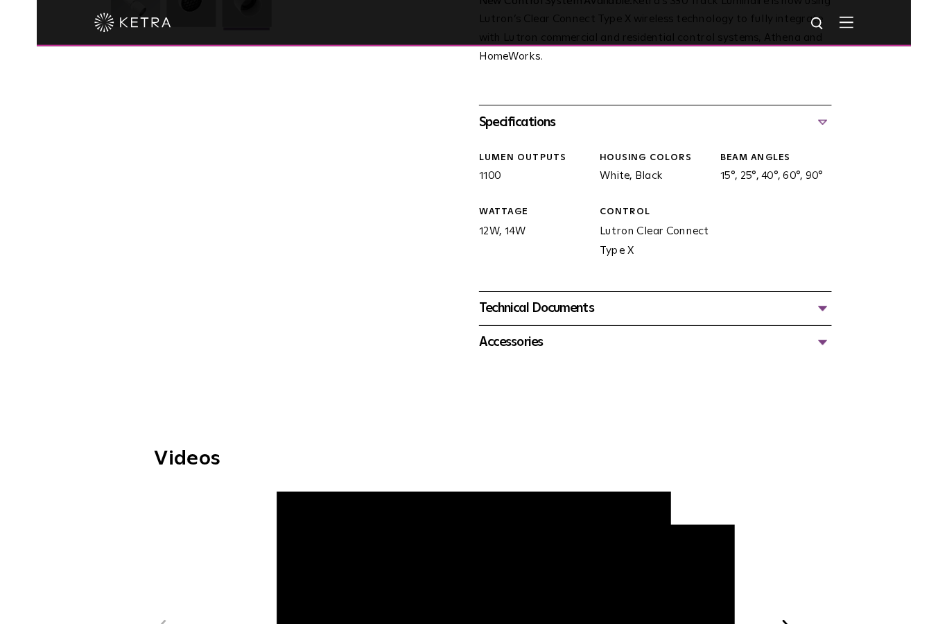
scroll to position [443, 0]
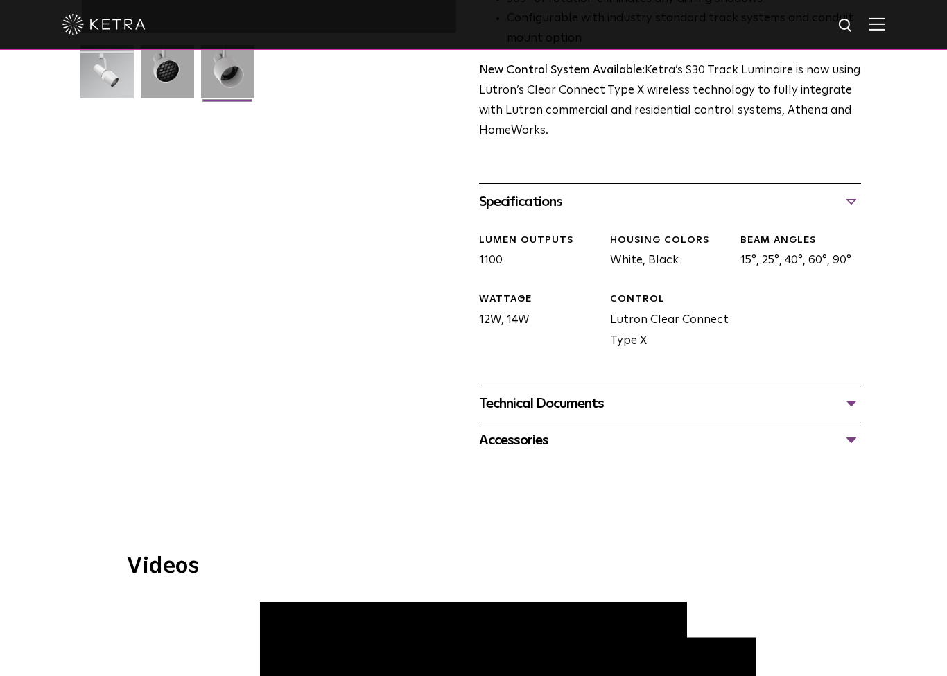
click at [859, 393] on div "Technical Documents" at bounding box center [670, 404] width 382 height 22
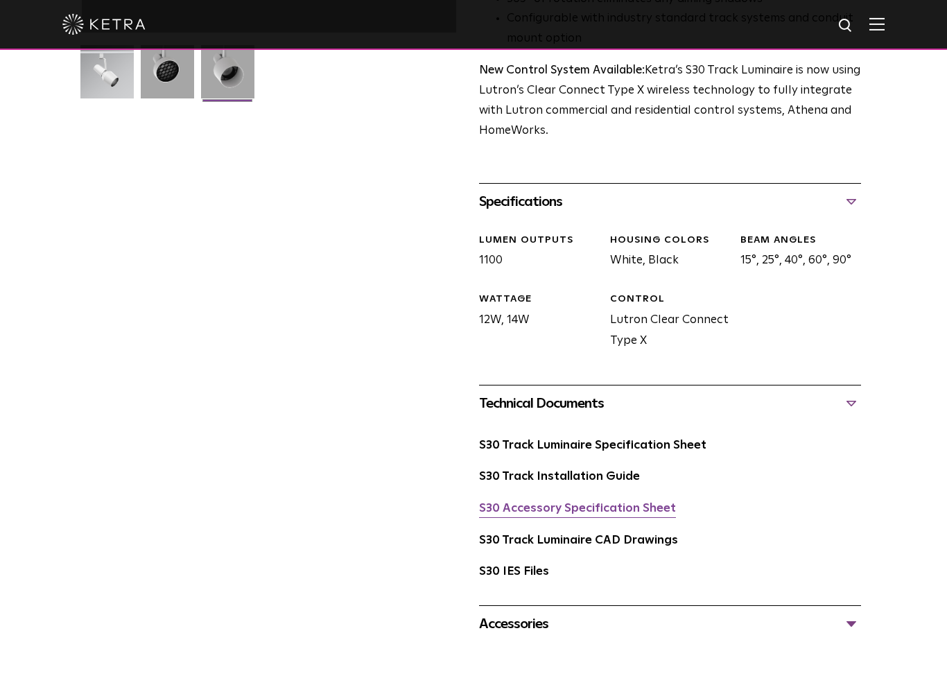
click at [640, 503] on link "S30 Accessory Specification Sheet" at bounding box center [577, 509] width 197 height 12
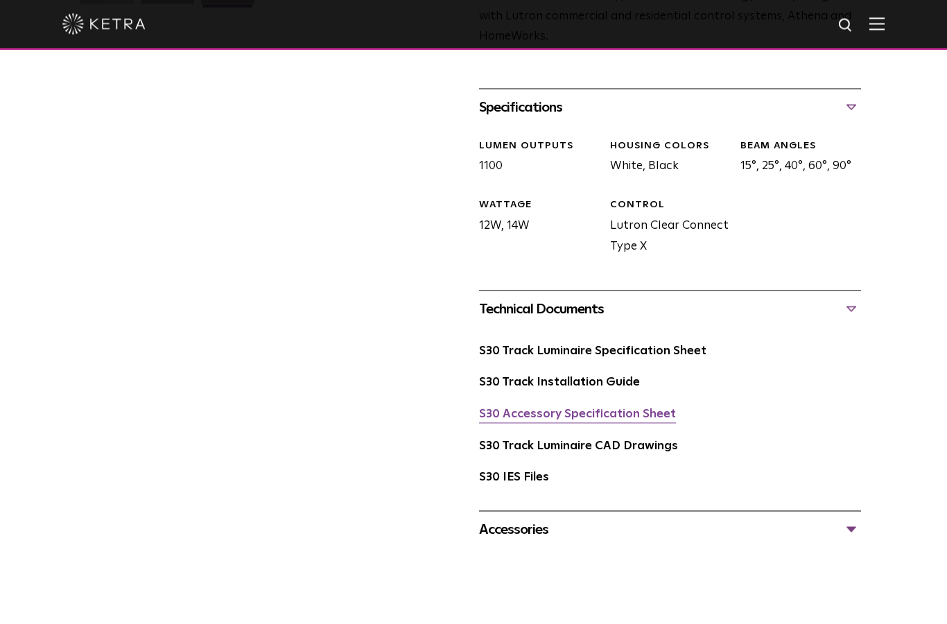
scroll to position [537, 0]
click at [607, 377] on link "S30 Track Installation Guide" at bounding box center [559, 383] width 161 height 12
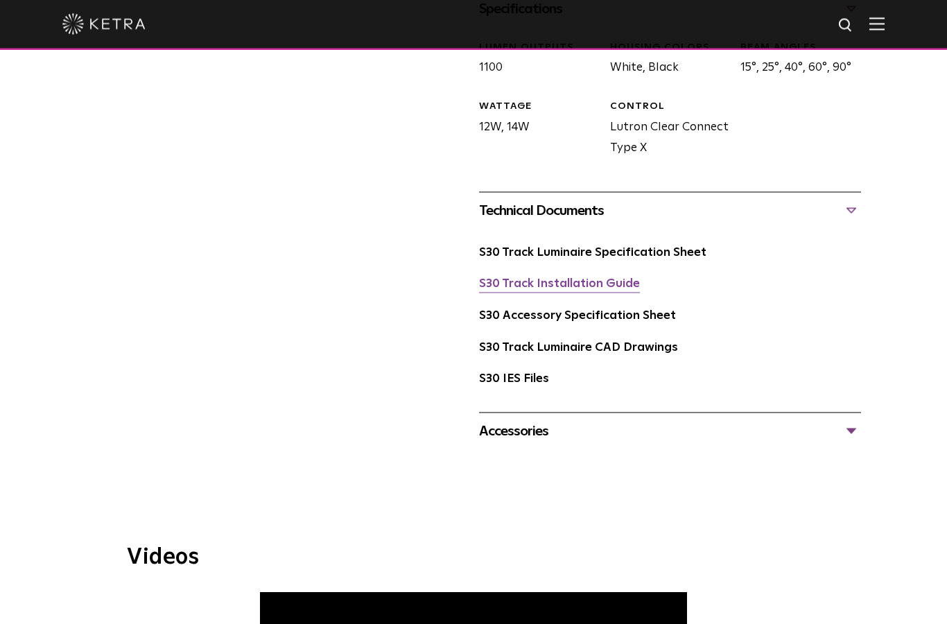
scroll to position [637, 0]
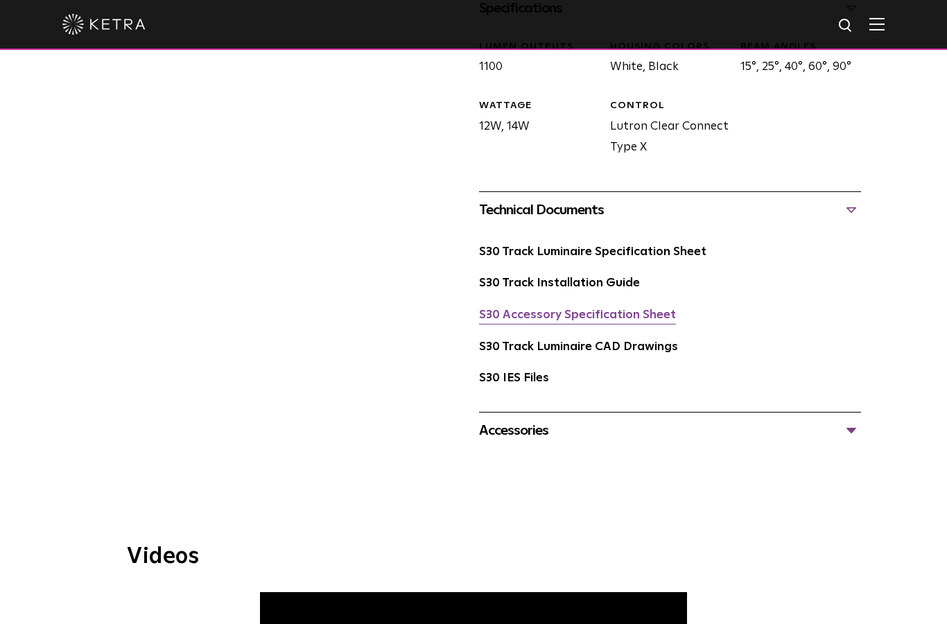
click at [485, 309] on link "S30 Accessory Specification Sheet" at bounding box center [577, 315] width 197 height 12
click at [632, 341] on link "S30 Track Luminaire CAD Drawings" at bounding box center [578, 347] width 199 height 12
click at [544, 420] on div "Accessories" at bounding box center [670, 431] width 382 height 22
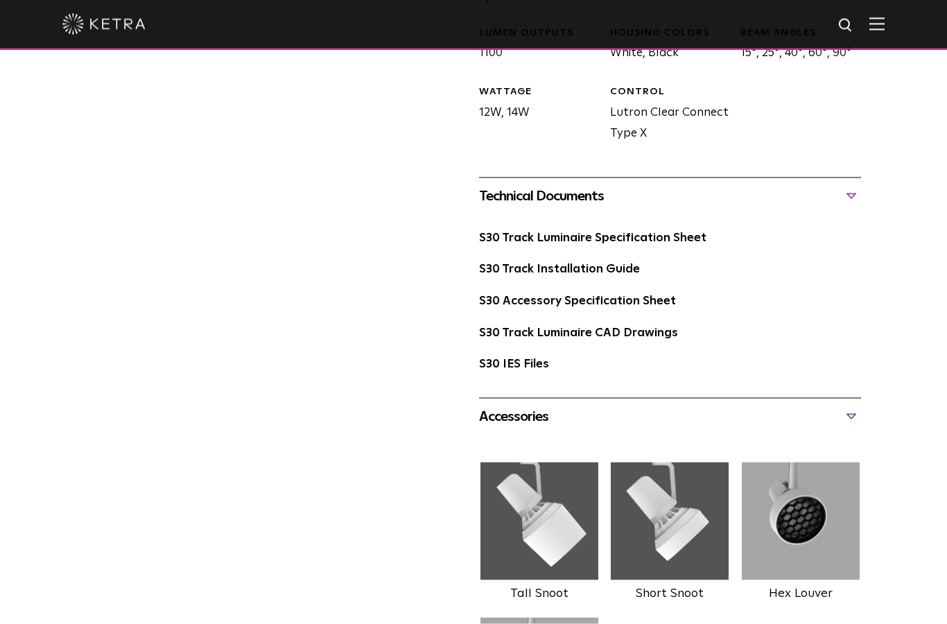
scroll to position [722, 0]
